Goal: Check status: Check status

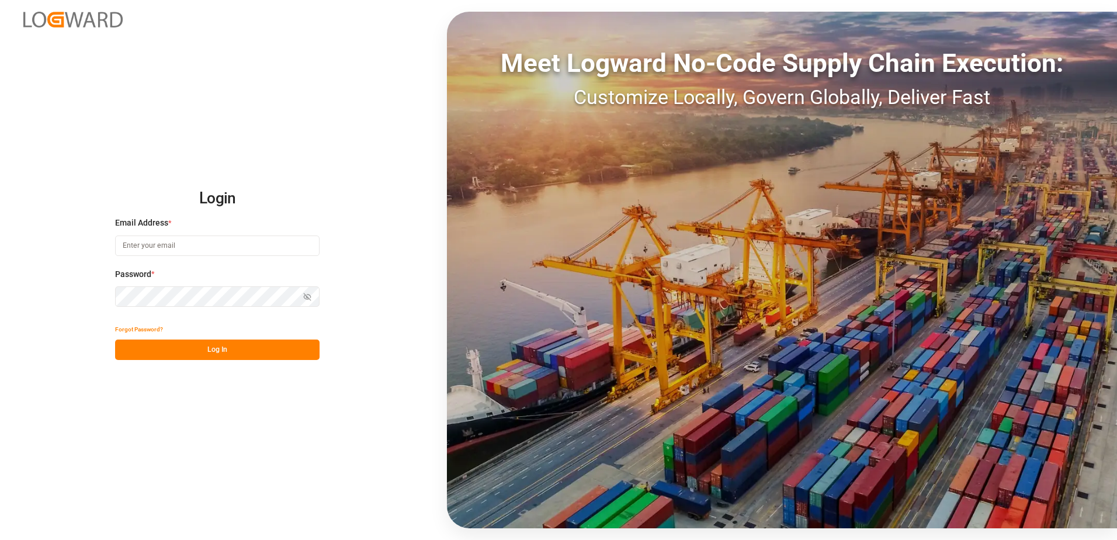
click at [148, 254] on input at bounding box center [217, 245] width 204 height 20
type input "[PERSON_NAME][EMAIL_ADDRESS][PERSON_NAME][DOMAIN_NAME]"
click at [311, 301] on button "Show password" at bounding box center [307, 296] width 25 height 20
click at [242, 346] on button "Log In" at bounding box center [217, 349] width 204 height 20
click at [203, 245] on input at bounding box center [217, 245] width 204 height 20
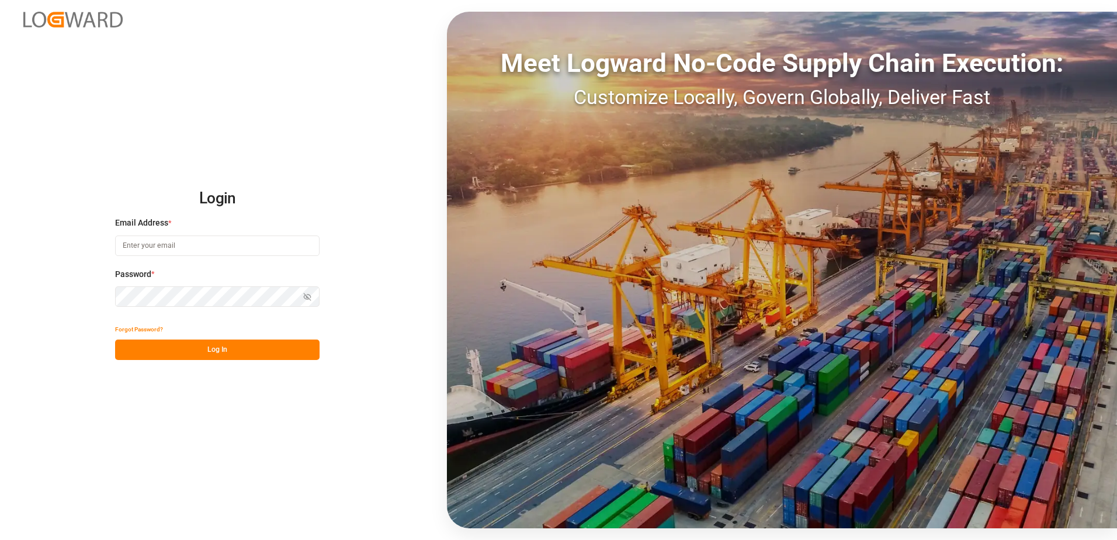
type input "[PERSON_NAME][EMAIL_ADDRESS][PERSON_NAME][DOMAIN_NAME]"
click at [307, 291] on button "Show password" at bounding box center [307, 296] width 25 height 20
click at [208, 359] on button "Log In" at bounding box center [217, 349] width 204 height 20
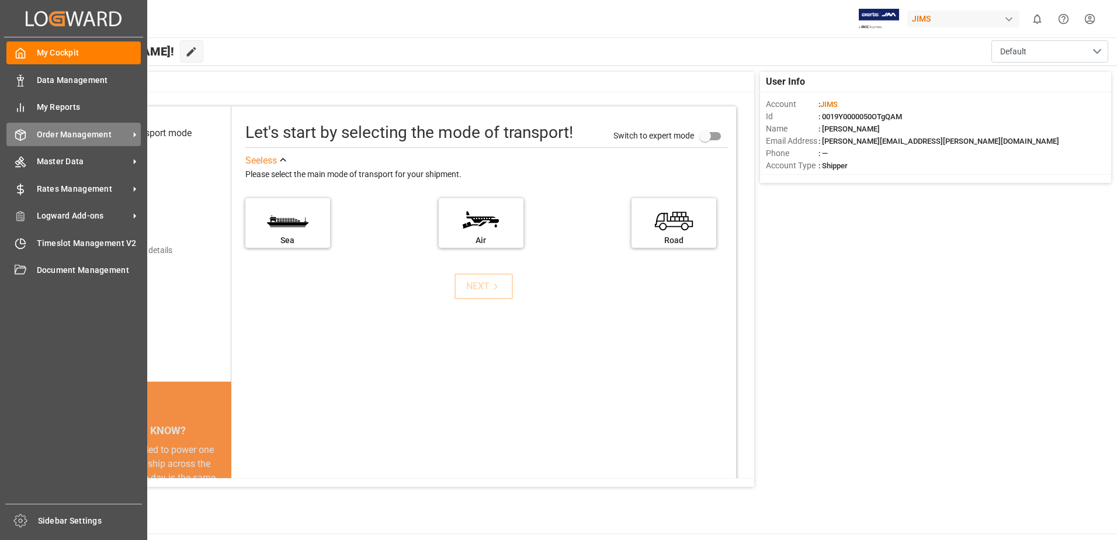
click at [44, 131] on span "Order Management" at bounding box center [83, 134] width 92 height 12
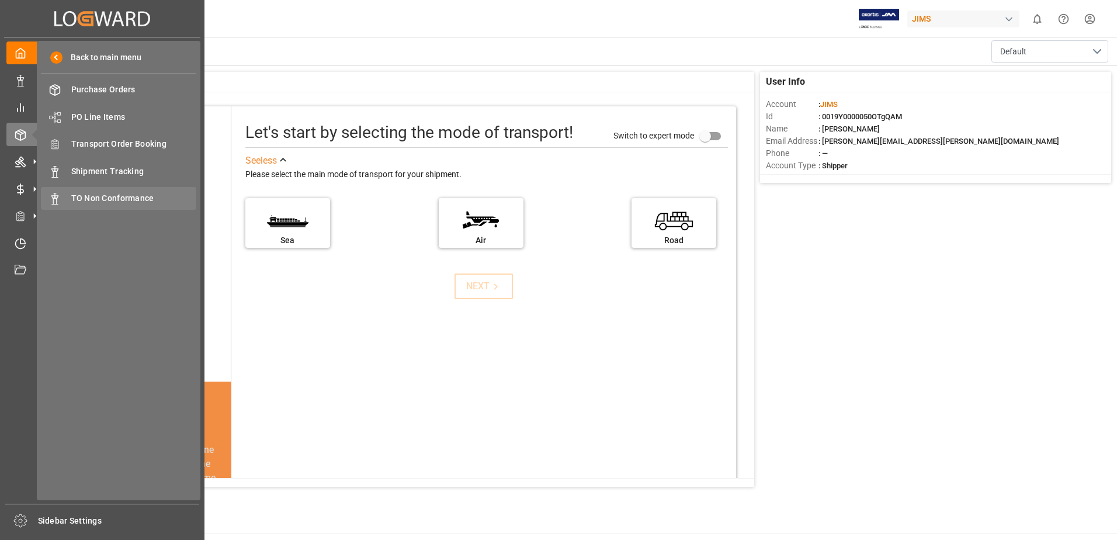
click at [120, 203] on span "TO Non Conformance" at bounding box center [134, 198] width 126 height 12
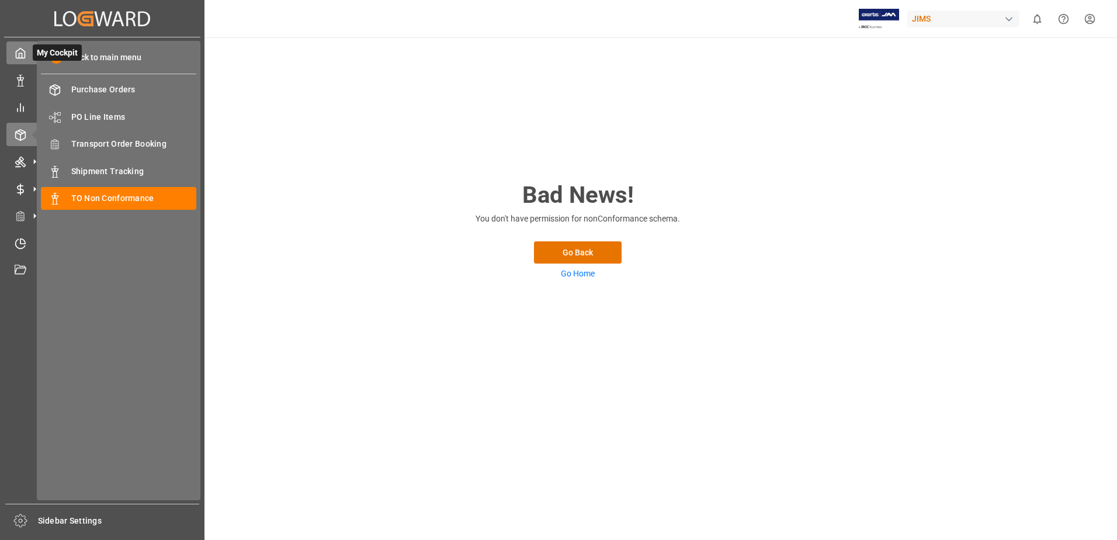
click at [16, 54] on icon at bounding box center [20, 53] width 9 height 10
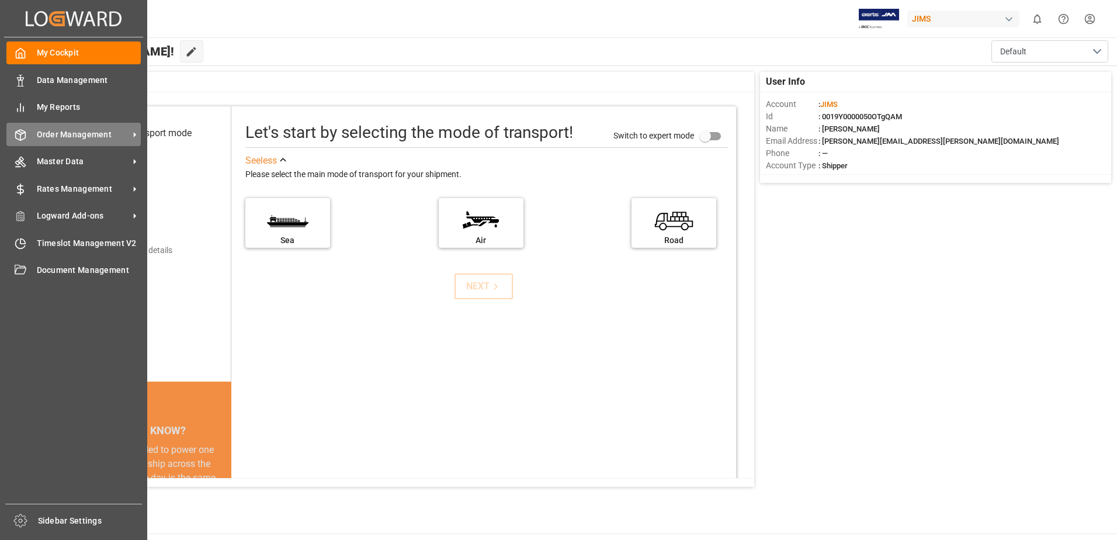
click at [96, 137] on span "Order Management" at bounding box center [83, 134] width 92 height 12
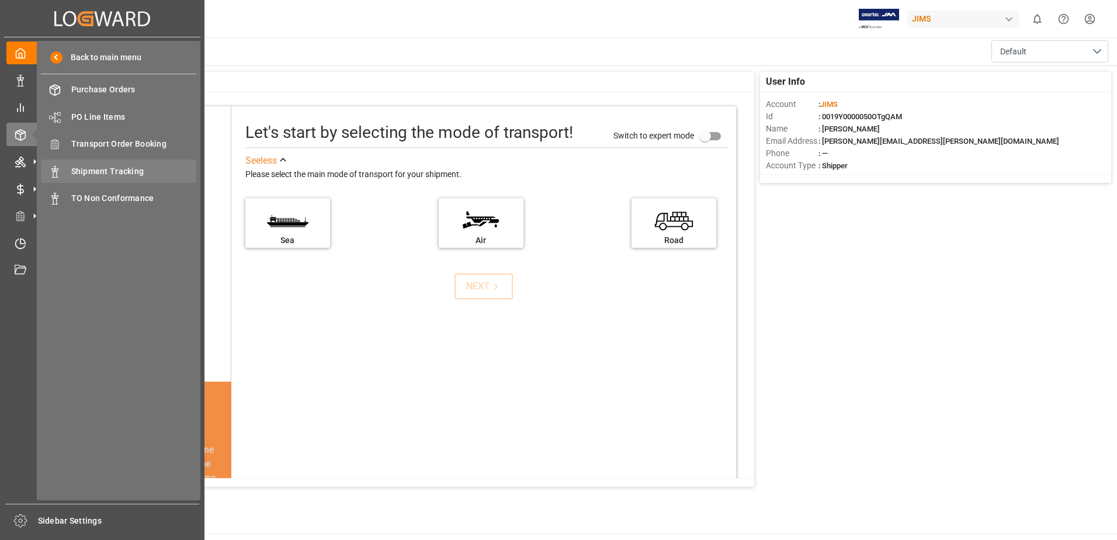
click at [121, 175] on span "Shipment Tracking" at bounding box center [134, 171] width 126 height 12
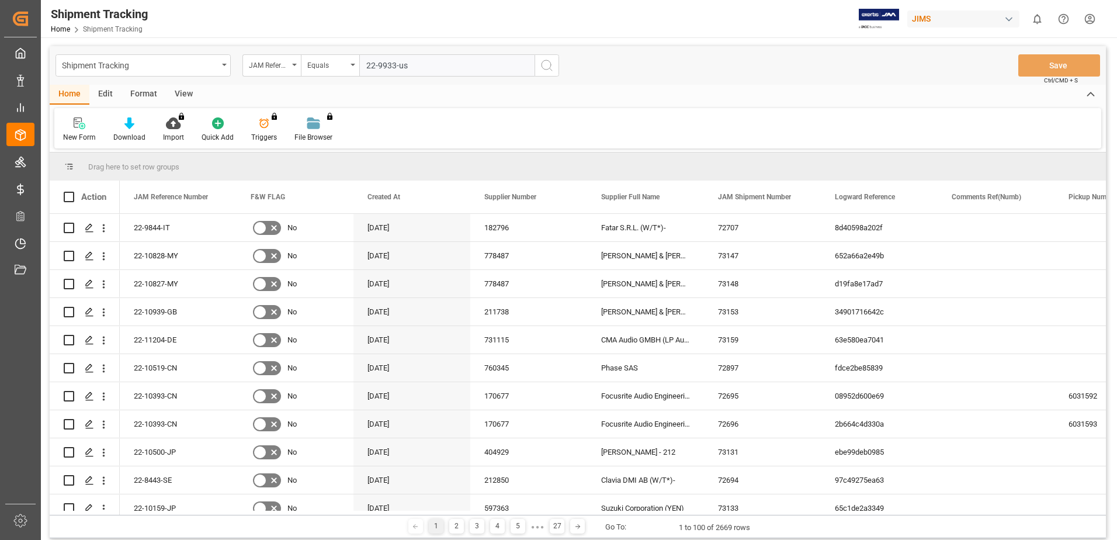
type input "22-9933-us"
click at [551, 70] on icon "search button" at bounding box center [547, 65] width 14 height 14
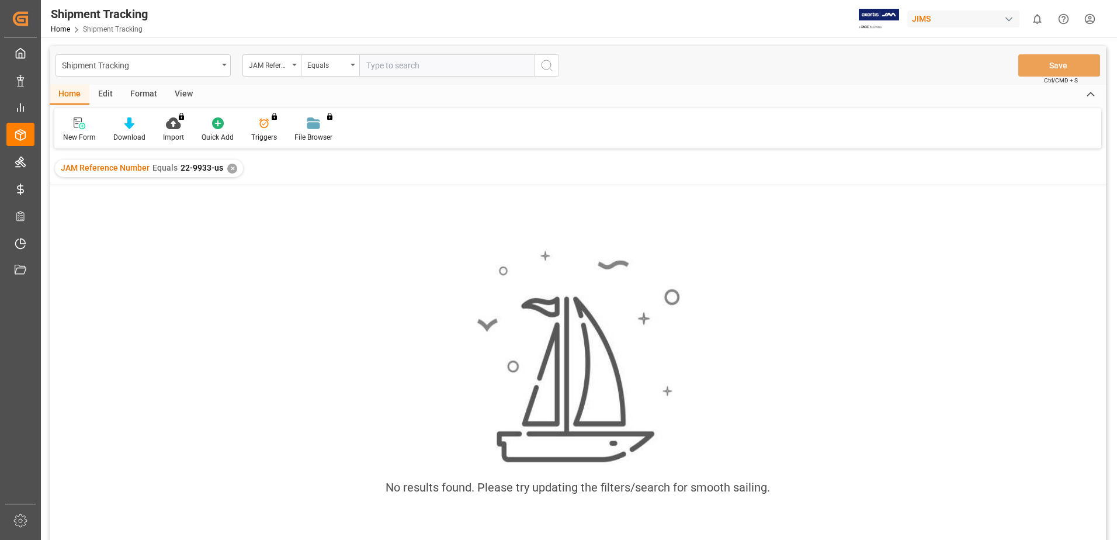
click at [231, 171] on div "✕" at bounding box center [232, 169] width 10 height 10
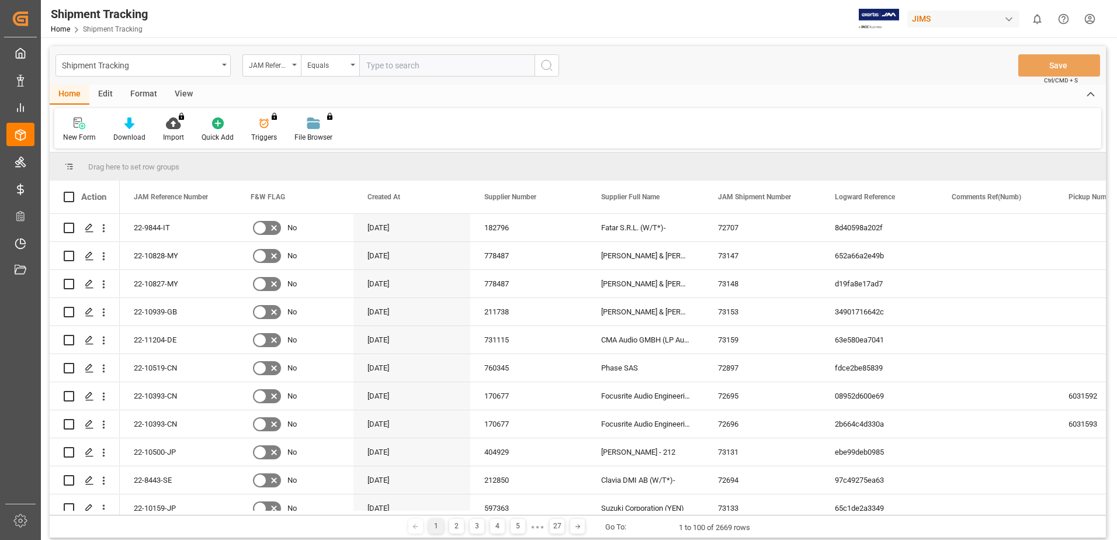
click at [404, 64] on input "text" at bounding box center [446, 65] width 175 height 22
type input "22-9933-US"
click at [552, 72] on button "search button" at bounding box center [546, 65] width 25 height 22
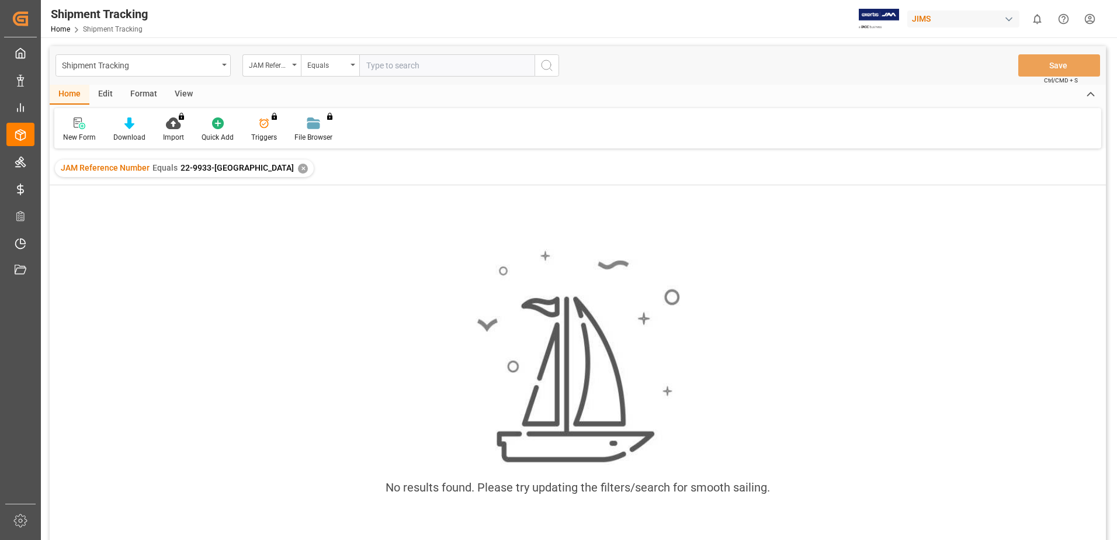
click at [390, 61] on input "text" at bounding box center [446, 65] width 175 height 22
type input "22-9933-us"
click at [543, 66] on icon "search button" at bounding box center [547, 65] width 14 height 14
